Goal: Task Accomplishment & Management: Manage account settings

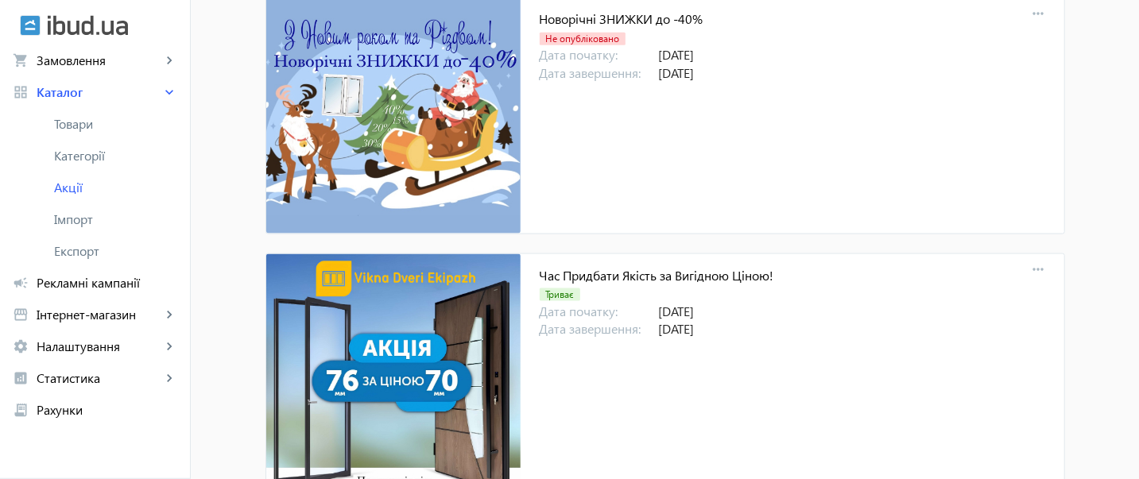
scroll to position [4706, 0]
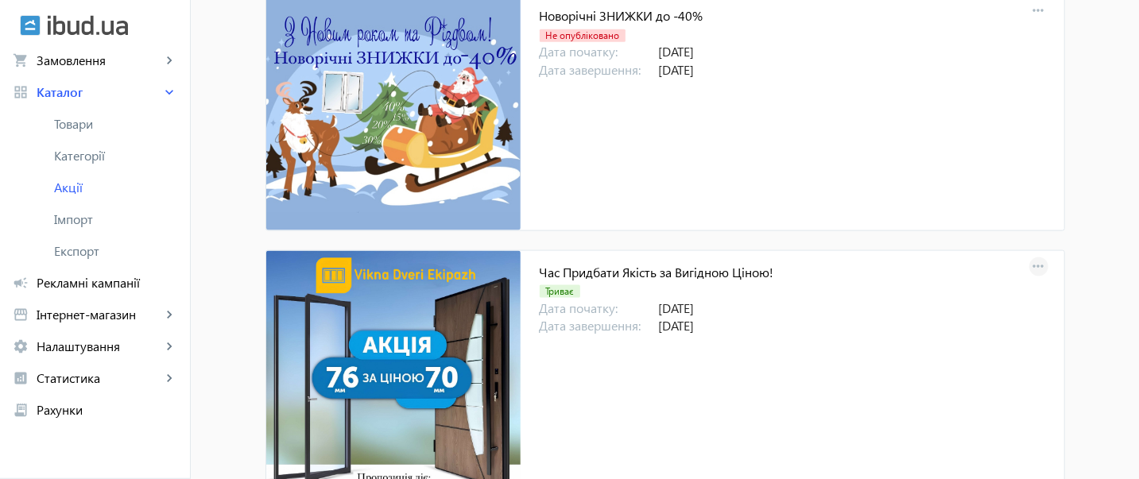
click at [1031, 258] on mat-icon "more_horiz" at bounding box center [1038, 267] width 22 height 22
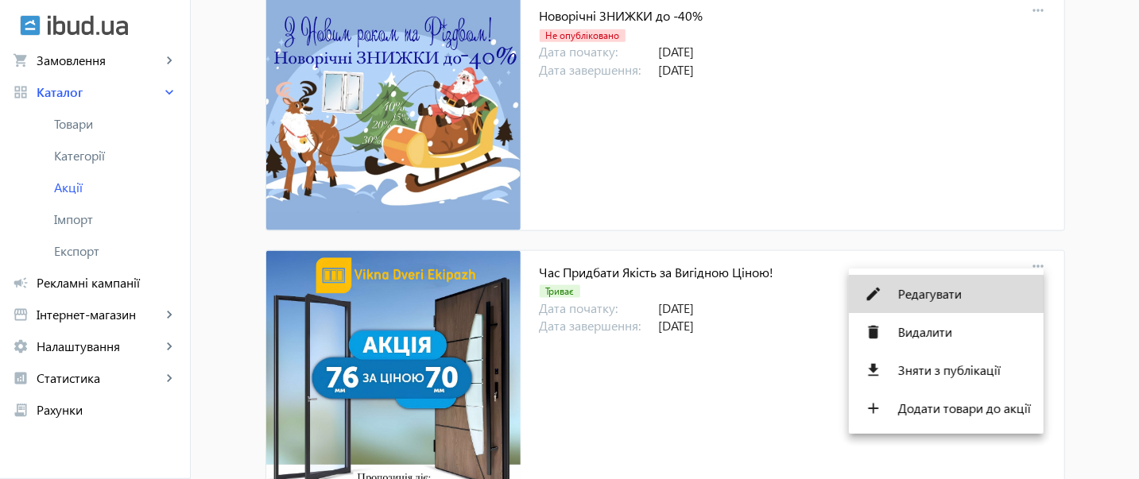
click at [950, 291] on span "Редагувати" at bounding box center [964, 294] width 133 height 13
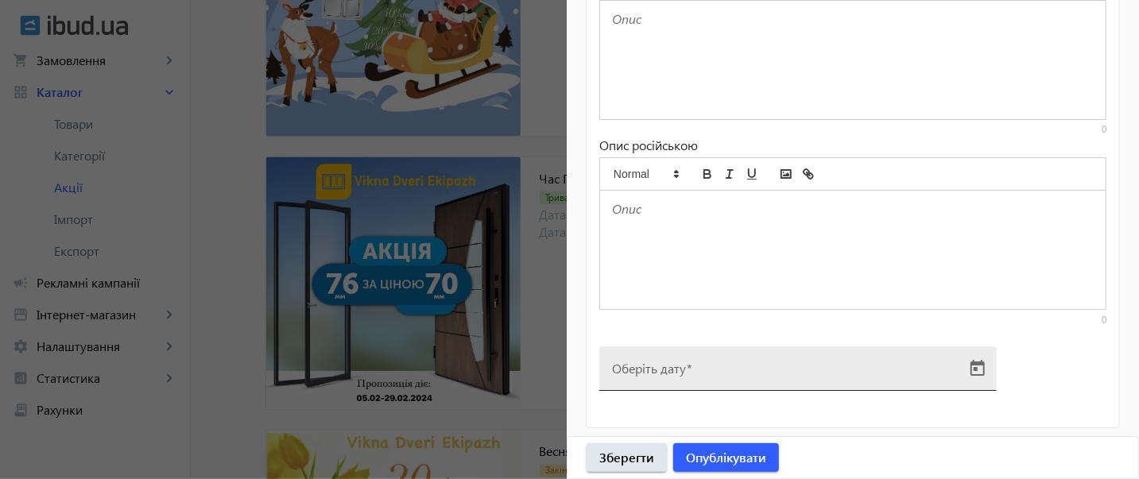
scroll to position [4847, 0]
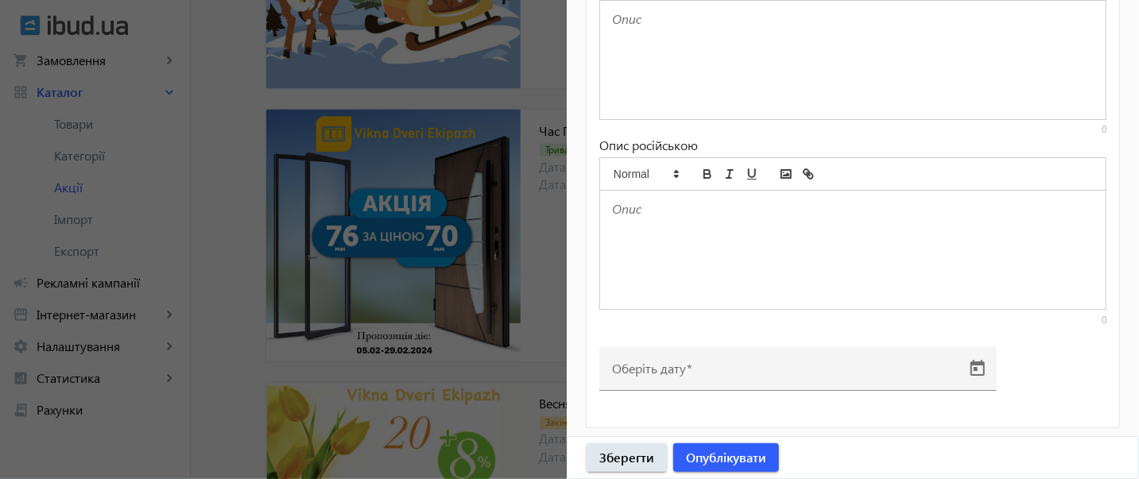
click at [424, 277] on div at bounding box center [569, 239] width 1139 height 479
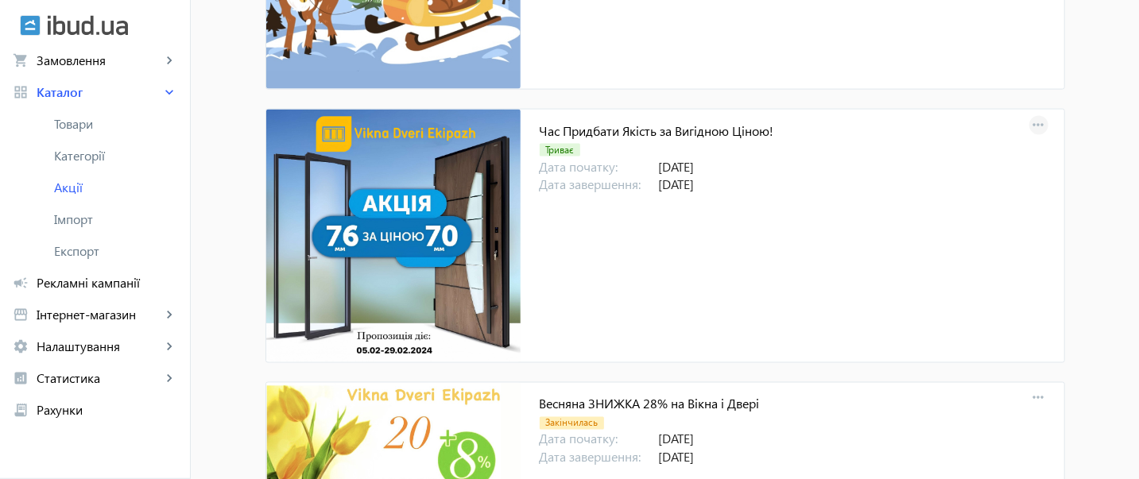
click at [1031, 114] on mat-icon "more_horiz" at bounding box center [1038, 125] width 22 height 22
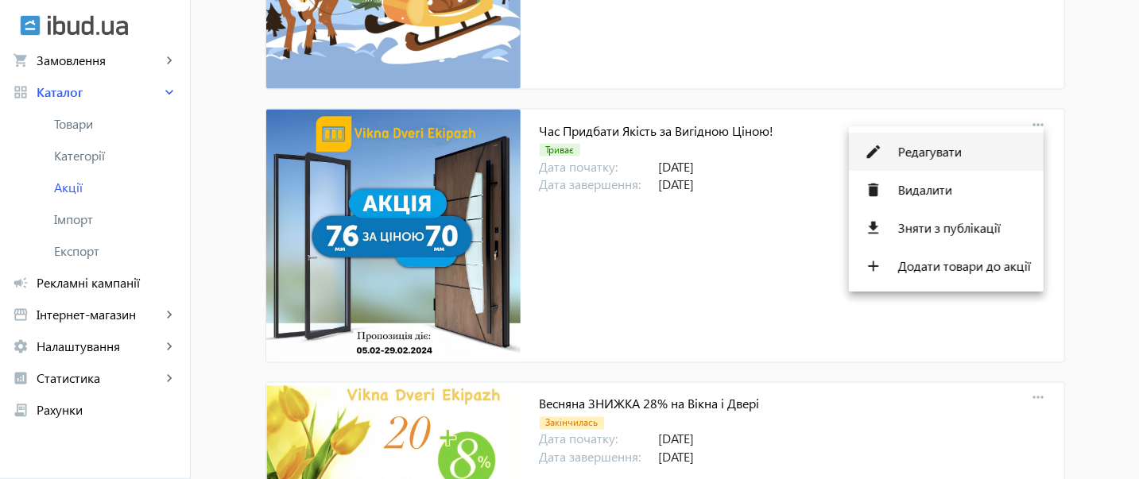
click at [923, 147] on span "Редагувати" at bounding box center [964, 151] width 133 height 13
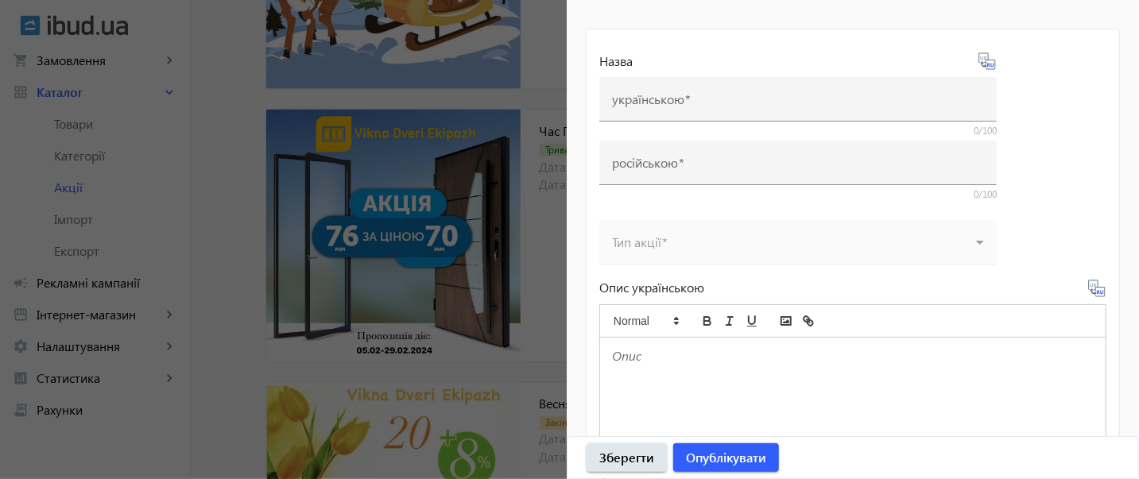
scroll to position [176, 0]
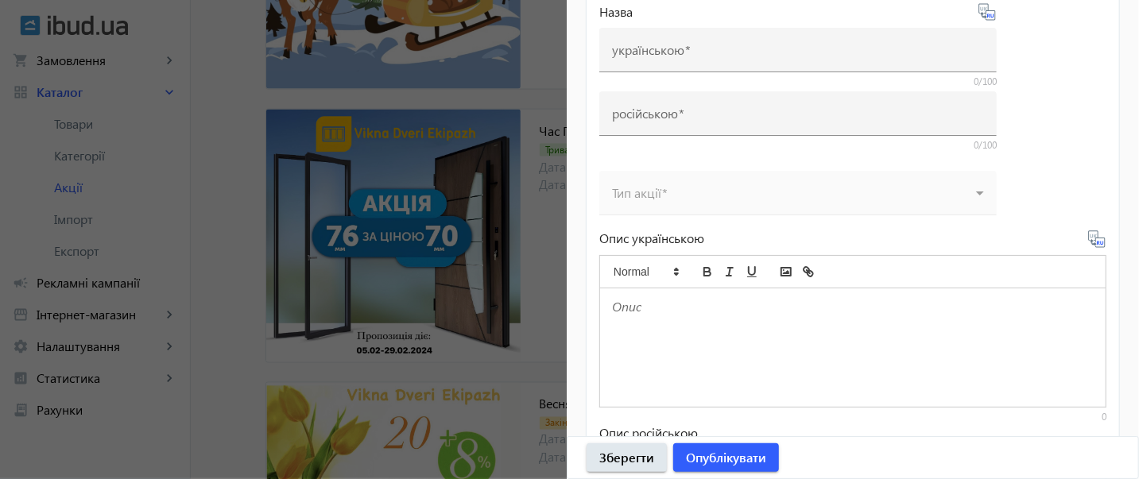
drag, startPoint x: 381, startPoint y: 304, endPoint x: 389, endPoint y: 257, distance: 47.5
click at [381, 304] on div at bounding box center [569, 239] width 1139 height 479
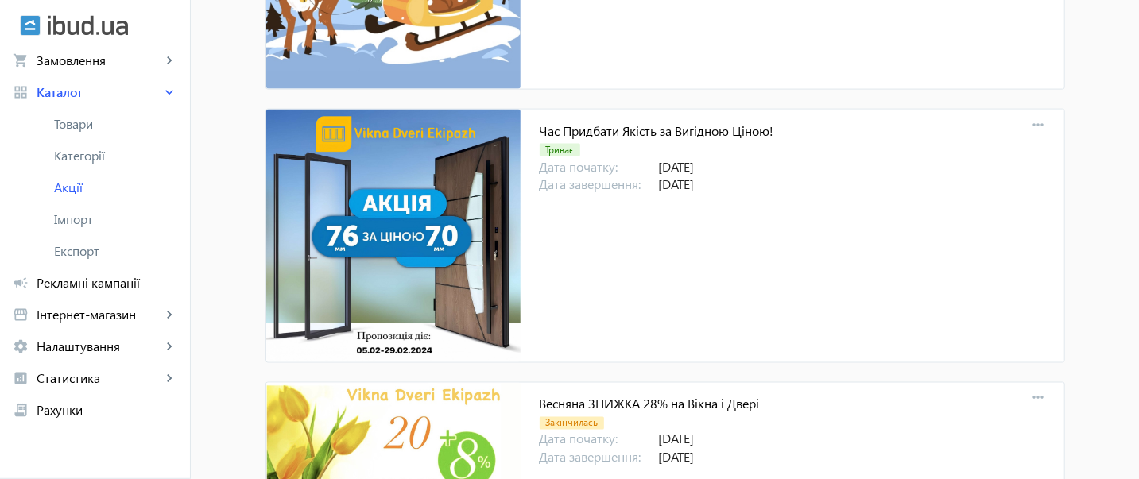
click at [391, 253] on div at bounding box center [569, 239] width 1139 height 479
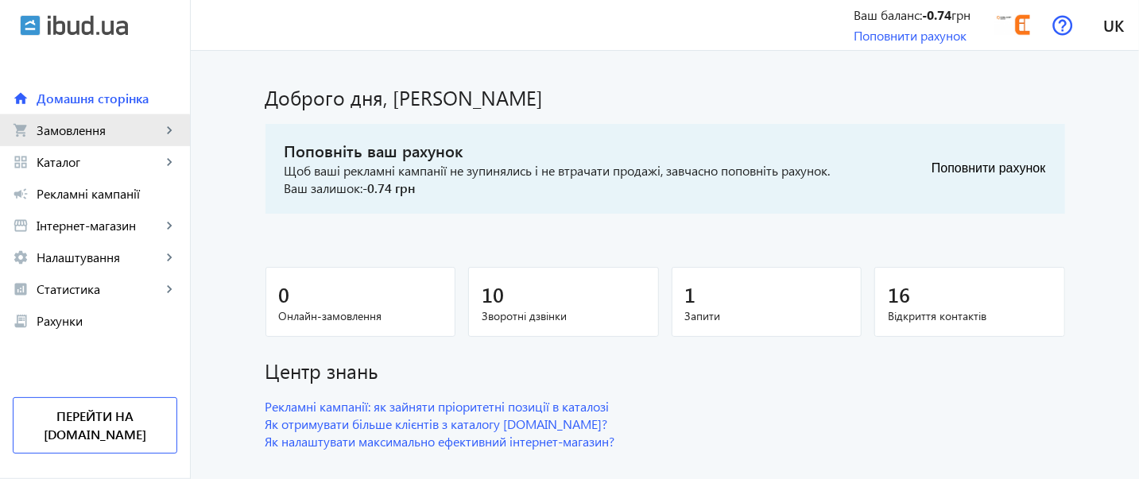
click at [71, 134] on span "Замовлення" at bounding box center [99, 130] width 125 height 16
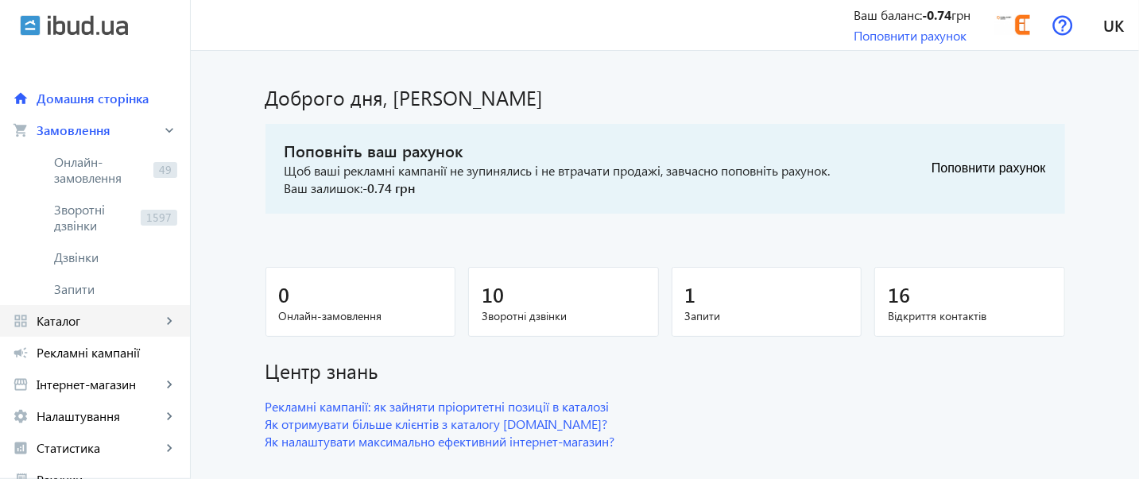
click at [88, 323] on span "Каталог" at bounding box center [99, 321] width 125 height 16
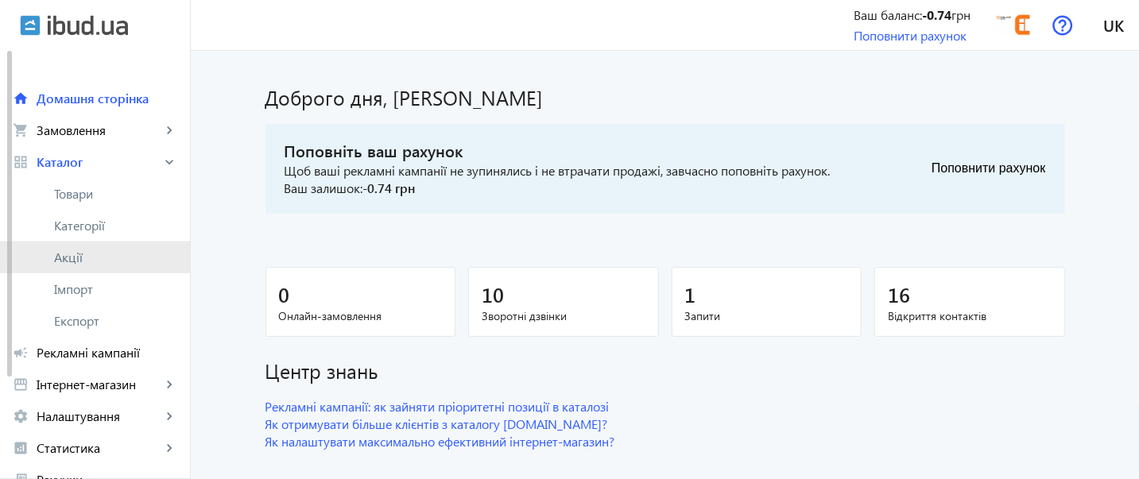
click at [113, 259] on span "Акції" at bounding box center [115, 258] width 123 height 16
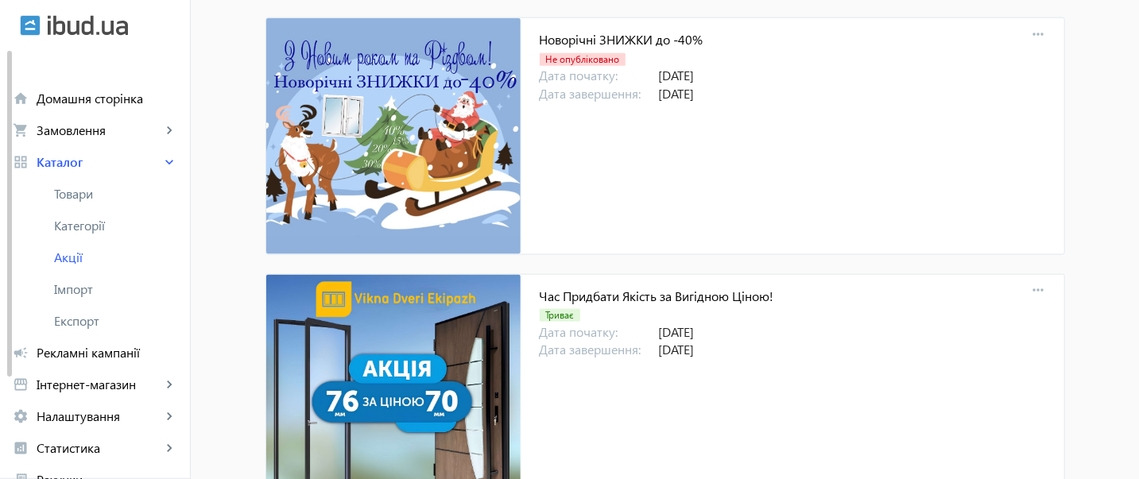
scroll to position [4732, 0]
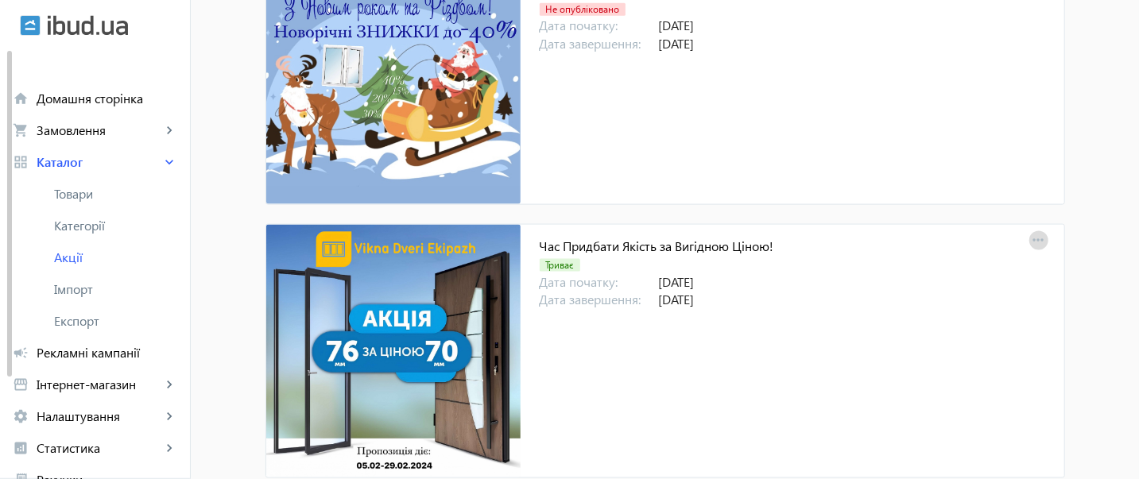
click at [1029, 230] on mat-icon "more_horiz" at bounding box center [1038, 241] width 22 height 22
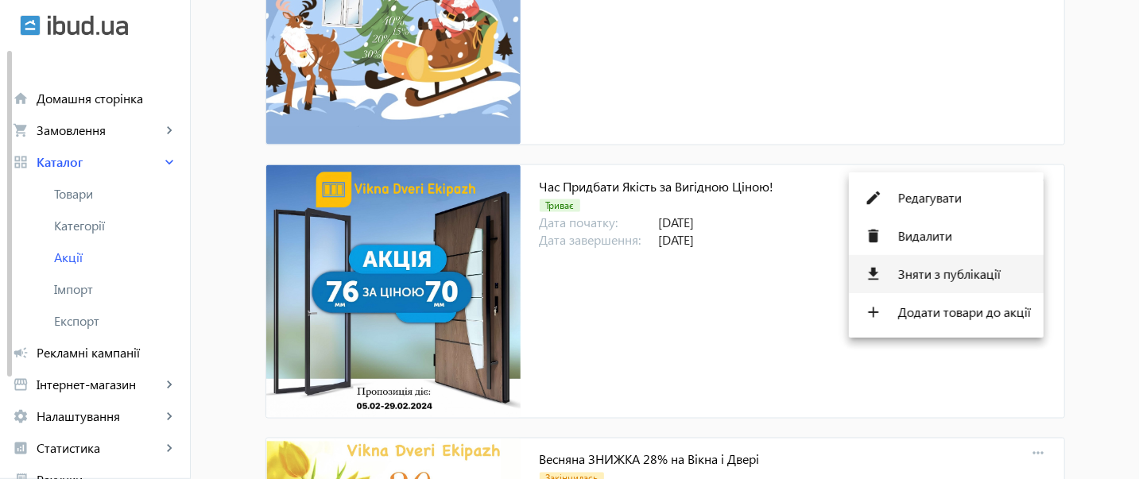
scroll to position [4802, 0]
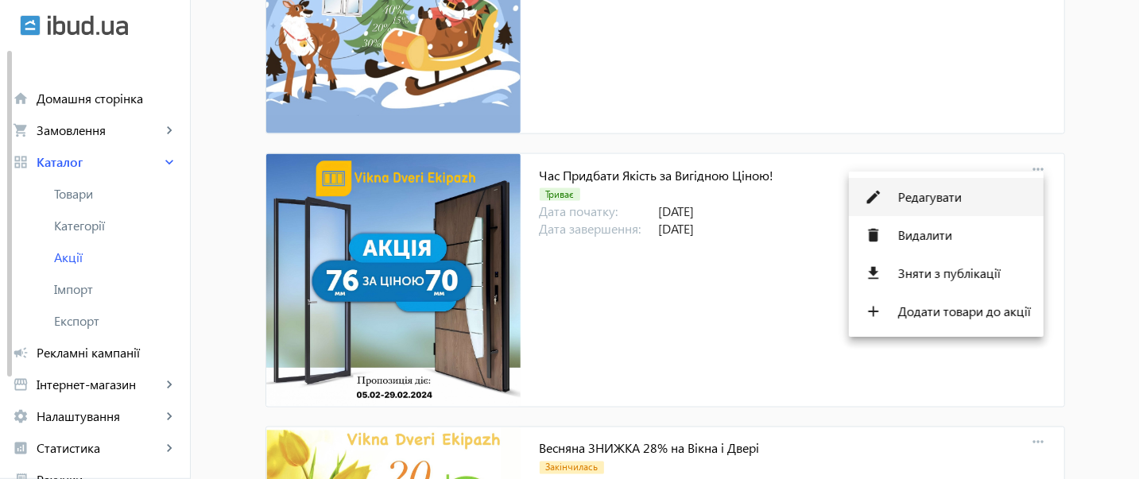
click at [939, 186] on button "edit Редагувати" at bounding box center [946, 197] width 195 height 38
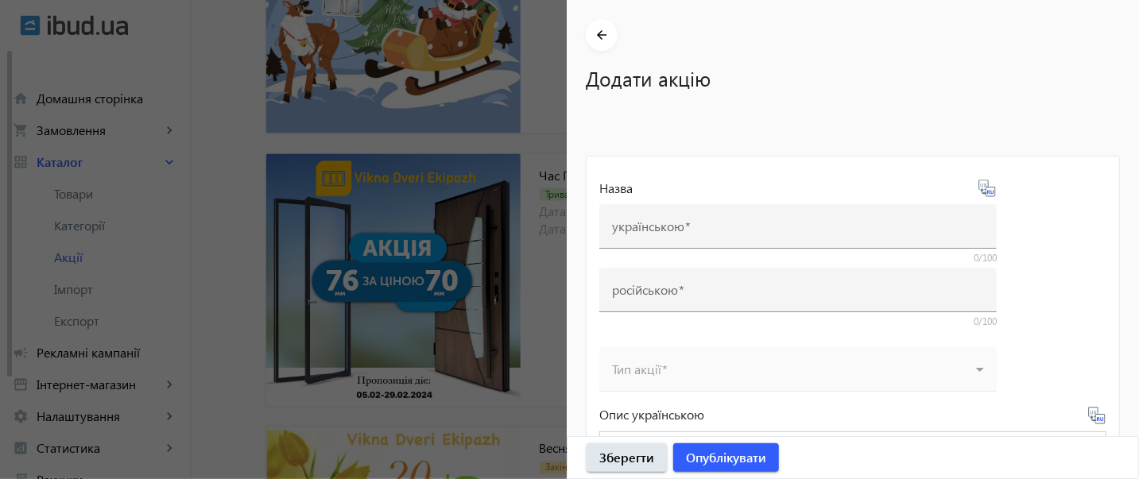
type input "Час Придбати Якість за Вигідною Ціною!"
type input "Время Купить Качество по выгодной цене!"
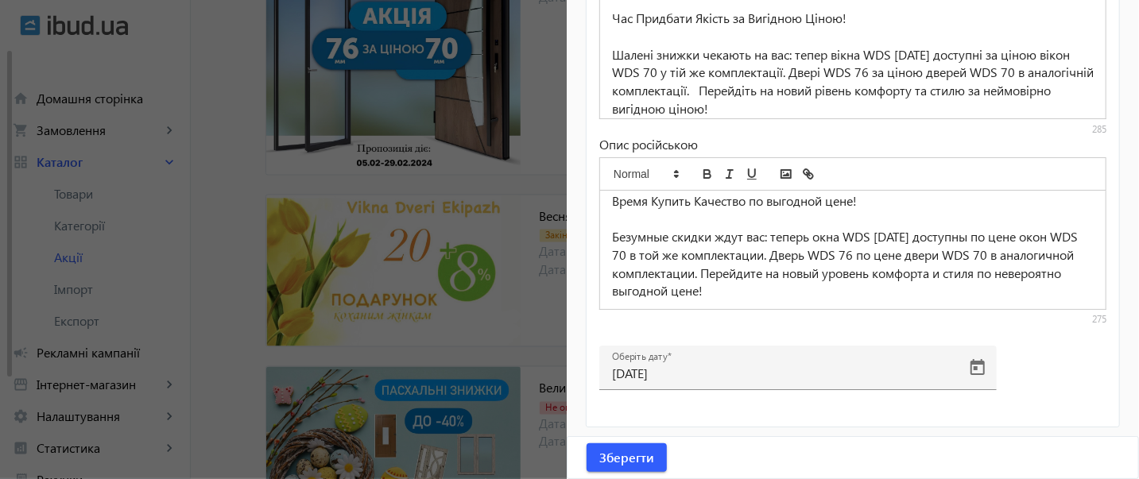
scroll to position [5050, 0]
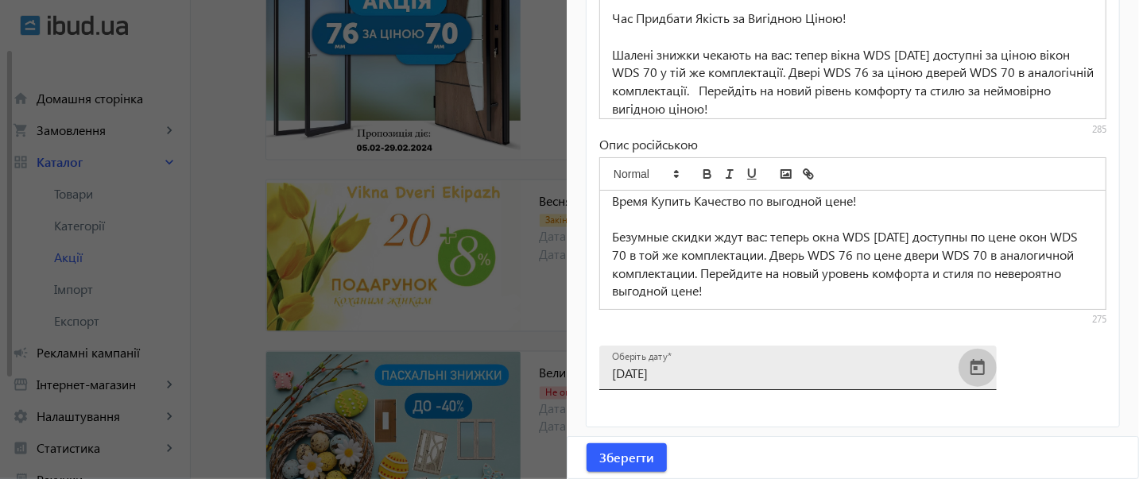
click at [978, 372] on span "Open calendar" at bounding box center [977, 368] width 38 height 38
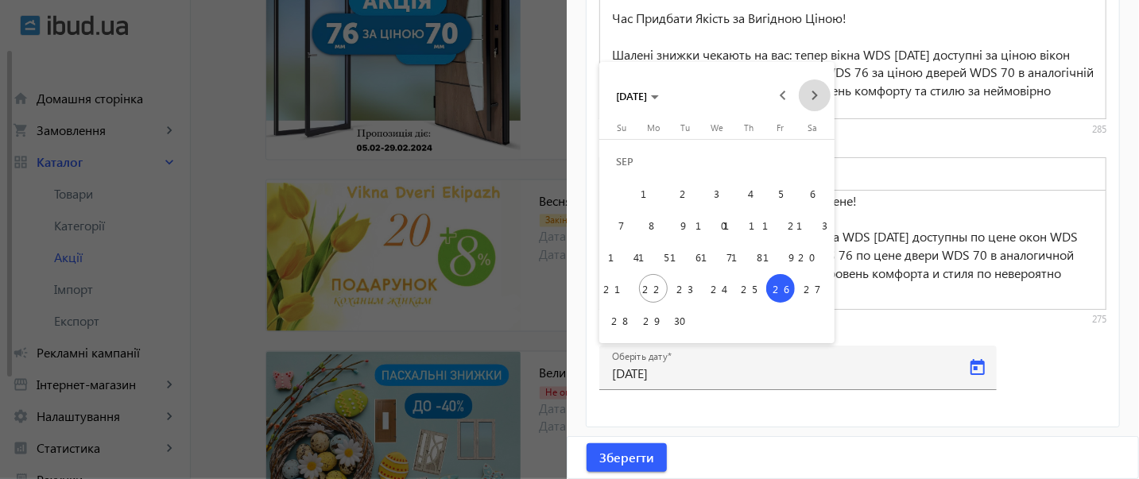
click at [816, 95] on span "Next month" at bounding box center [815, 95] width 32 height 32
click at [796, 290] on table "[DATE] Su [DATE] Mo [DATE] Tu [DATE] We [DATE] Th [DATE] Fr [DATE] [DATE] 2 3 4…" at bounding box center [716, 213] width 222 height 182
click at [780, 296] on span "31" at bounding box center [780, 288] width 29 height 29
type input "[DATE]"
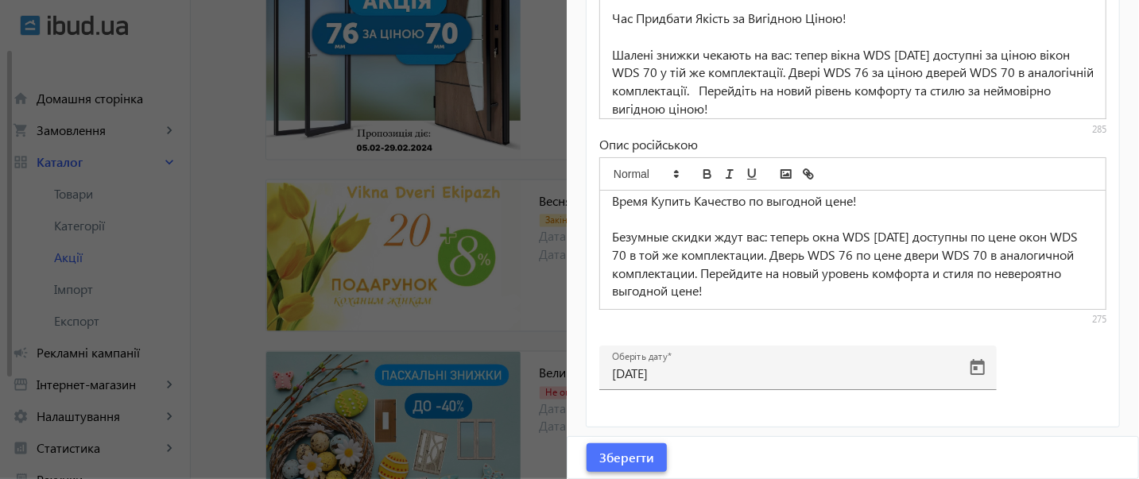
click at [636, 459] on span "Зберегти" at bounding box center [626, 457] width 55 height 17
click at [235, 211] on div at bounding box center [569, 239] width 1139 height 479
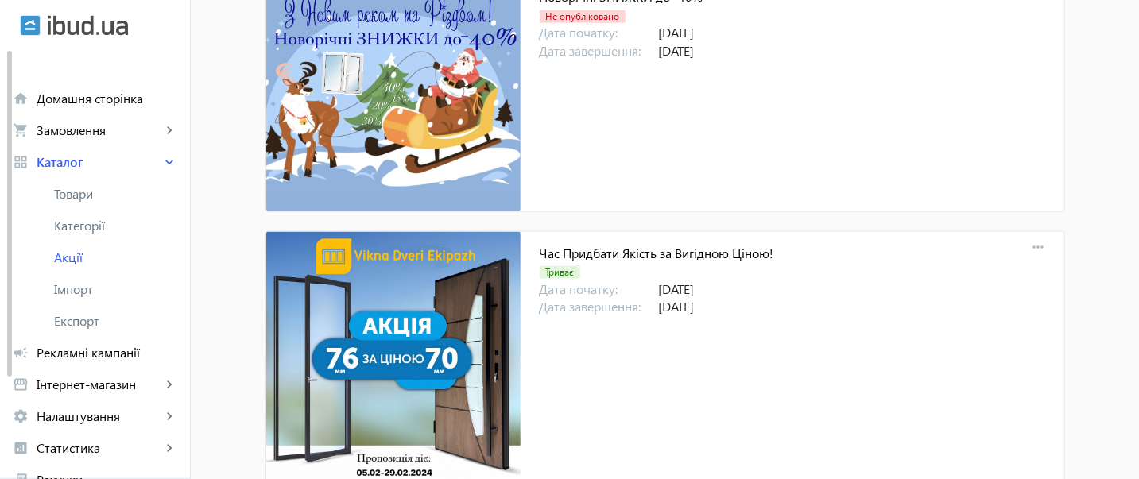
scroll to position [0, 0]
